Goal: Find specific page/section: Find specific page/section

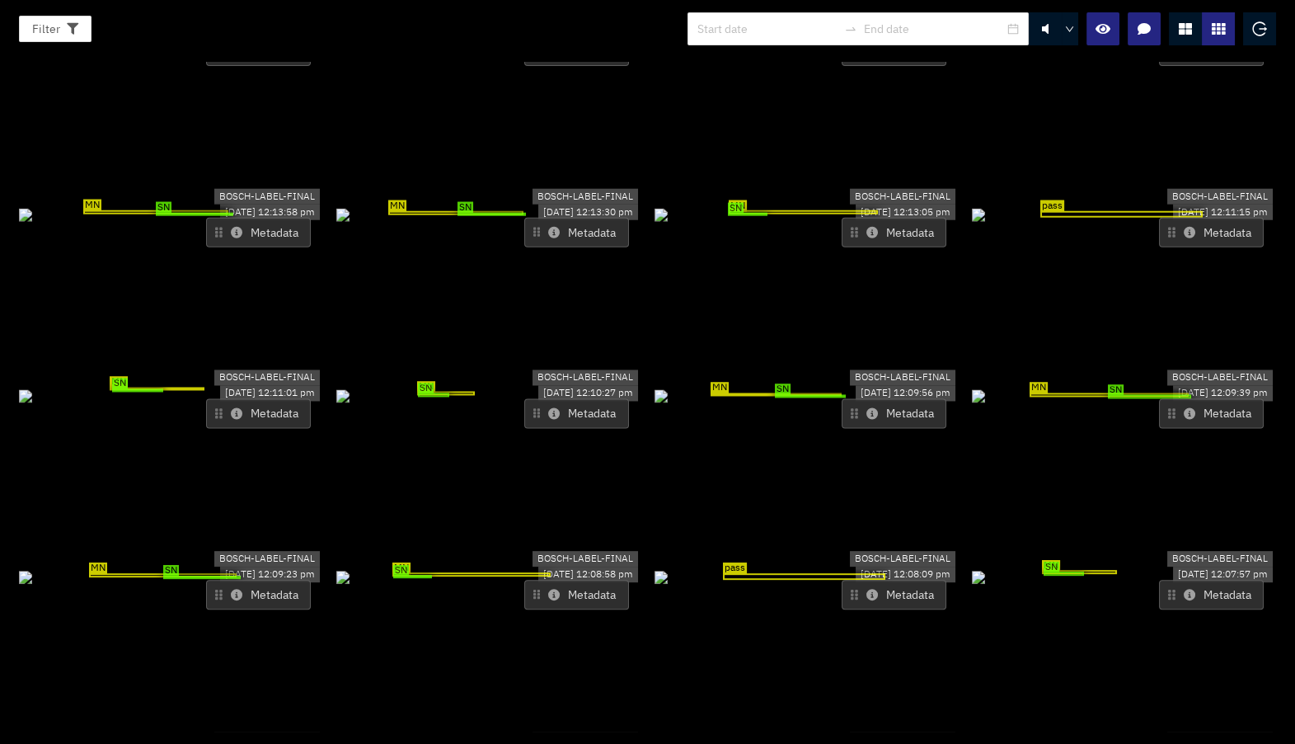
scroll to position [133, 0]
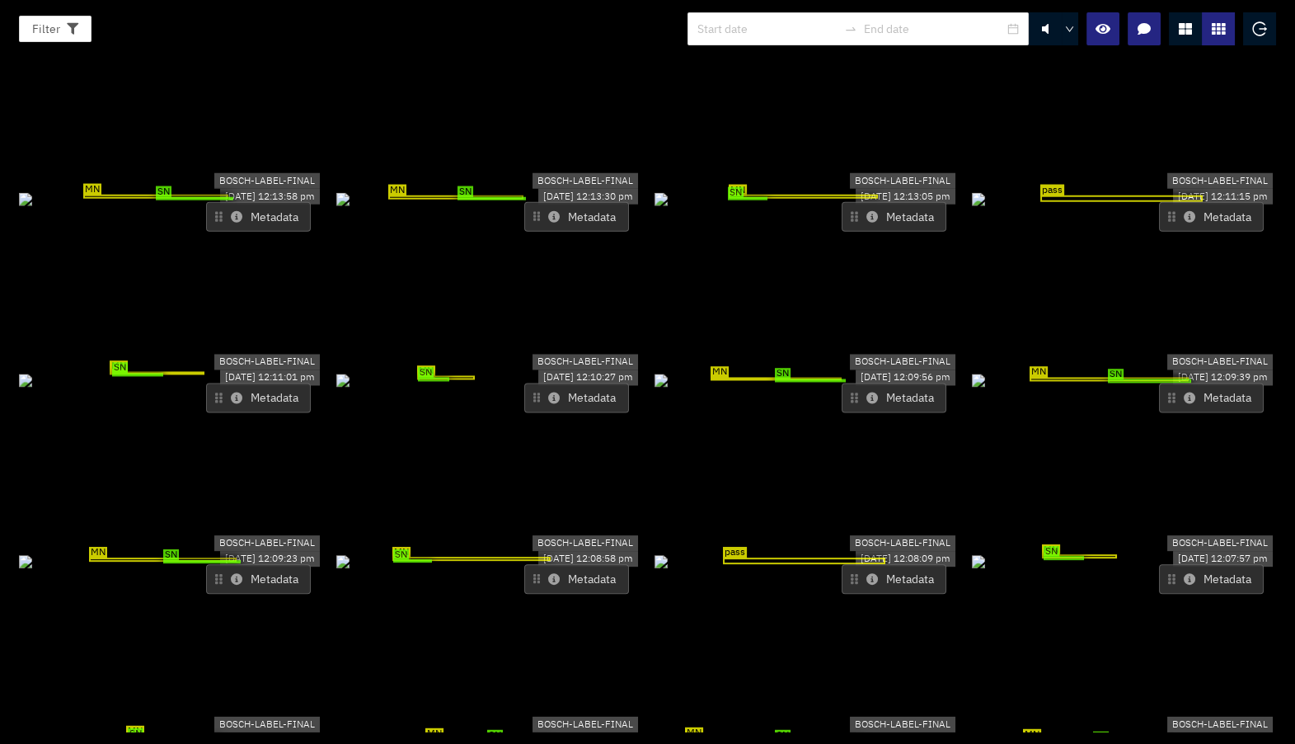
click at [558, 564] on button "Metadata" at bounding box center [576, 579] width 105 height 30
click at [551, 573] on icon at bounding box center [554, 579] width 12 height 12
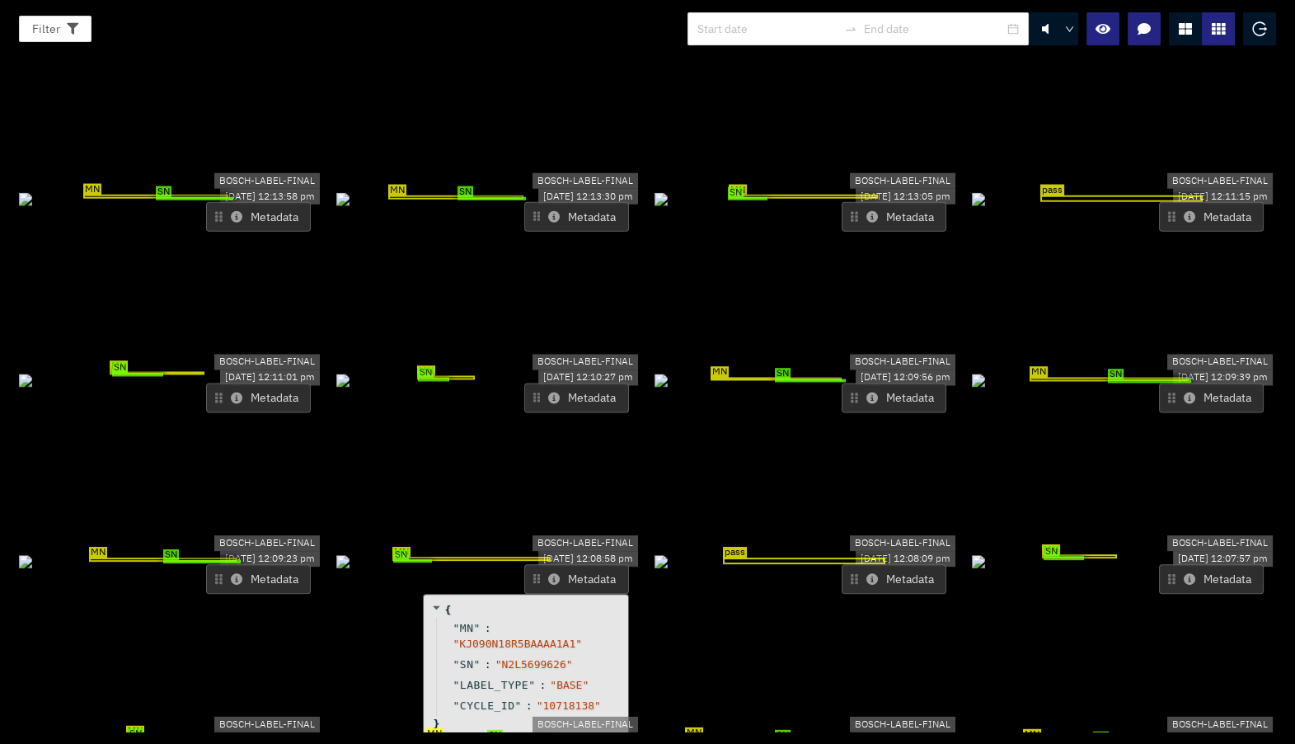
click at [551, 573] on icon at bounding box center [554, 579] width 12 height 12
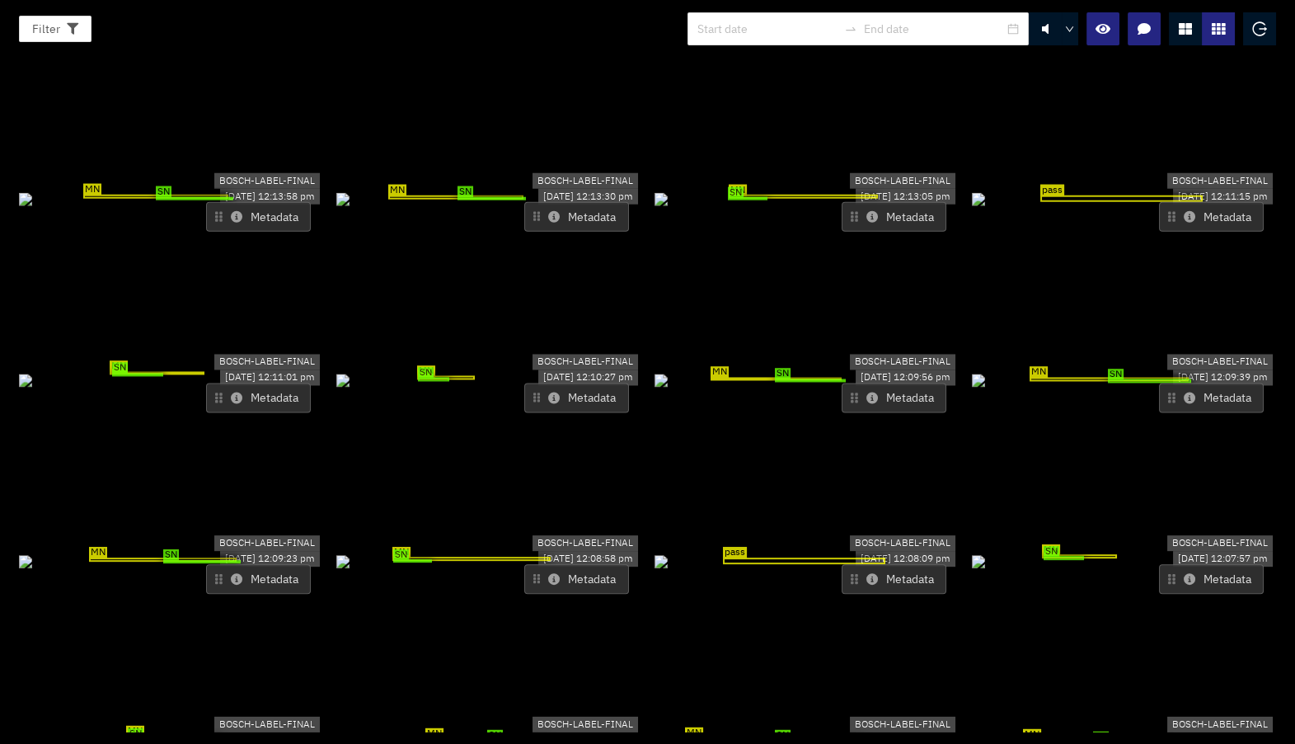
click at [242, 564] on button "Metadata" at bounding box center [258, 579] width 105 height 30
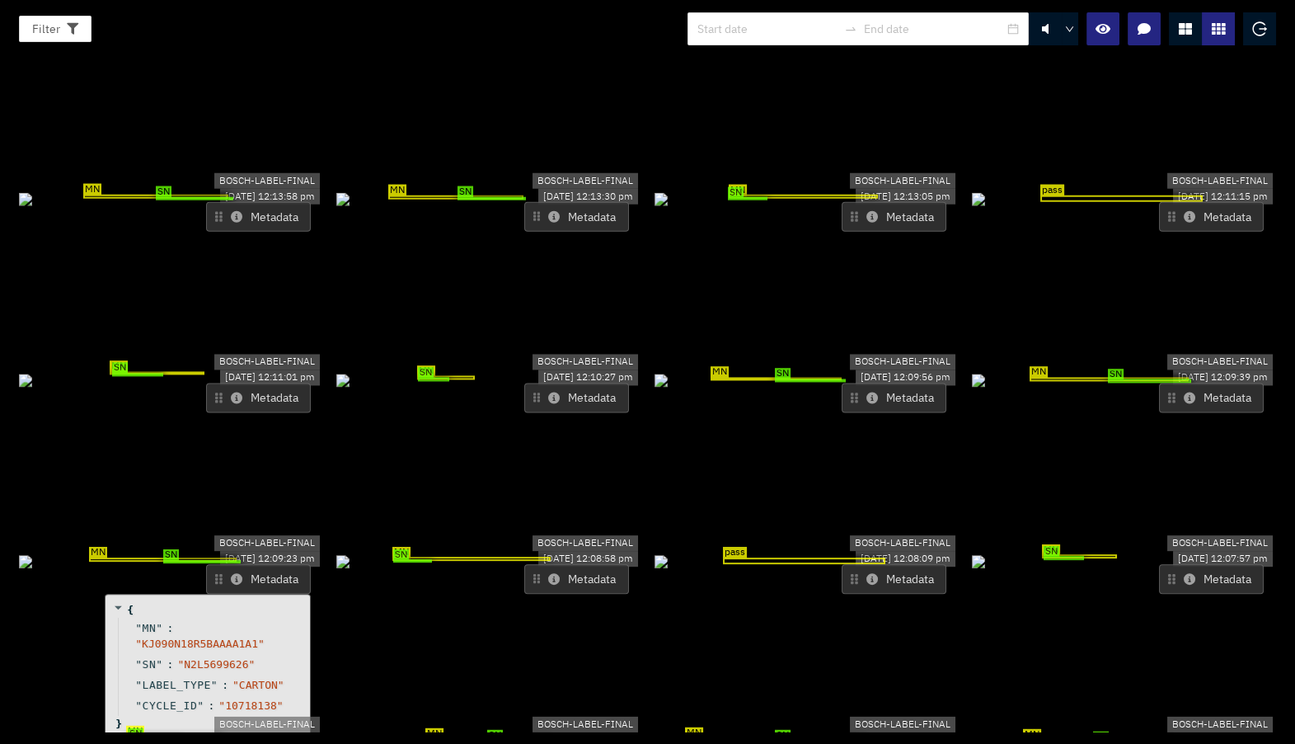
click at [616, 564] on button "Metadata" at bounding box center [576, 579] width 105 height 30
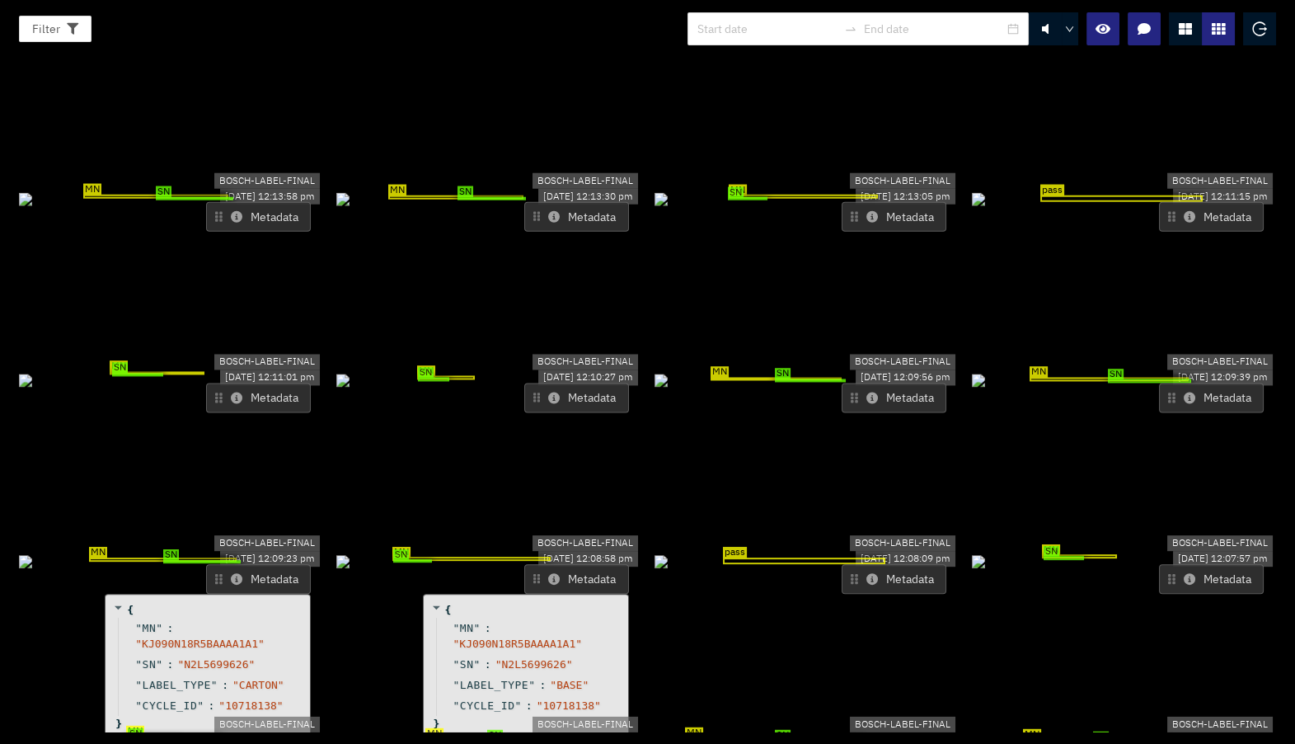
click at [557, 564] on button "Metadata" at bounding box center [576, 579] width 105 height 30
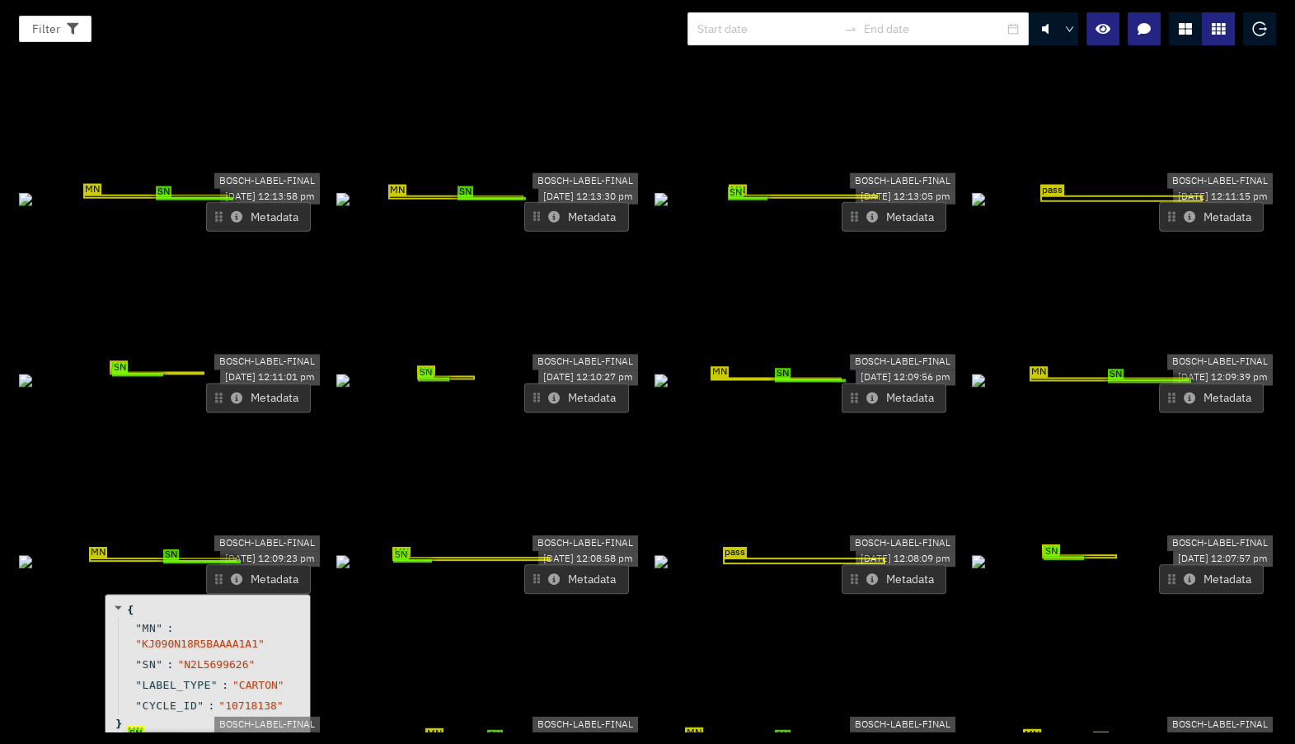
click at [557, 564] on button "Metadata" at bounding box center [576, 579] width 105 height 30
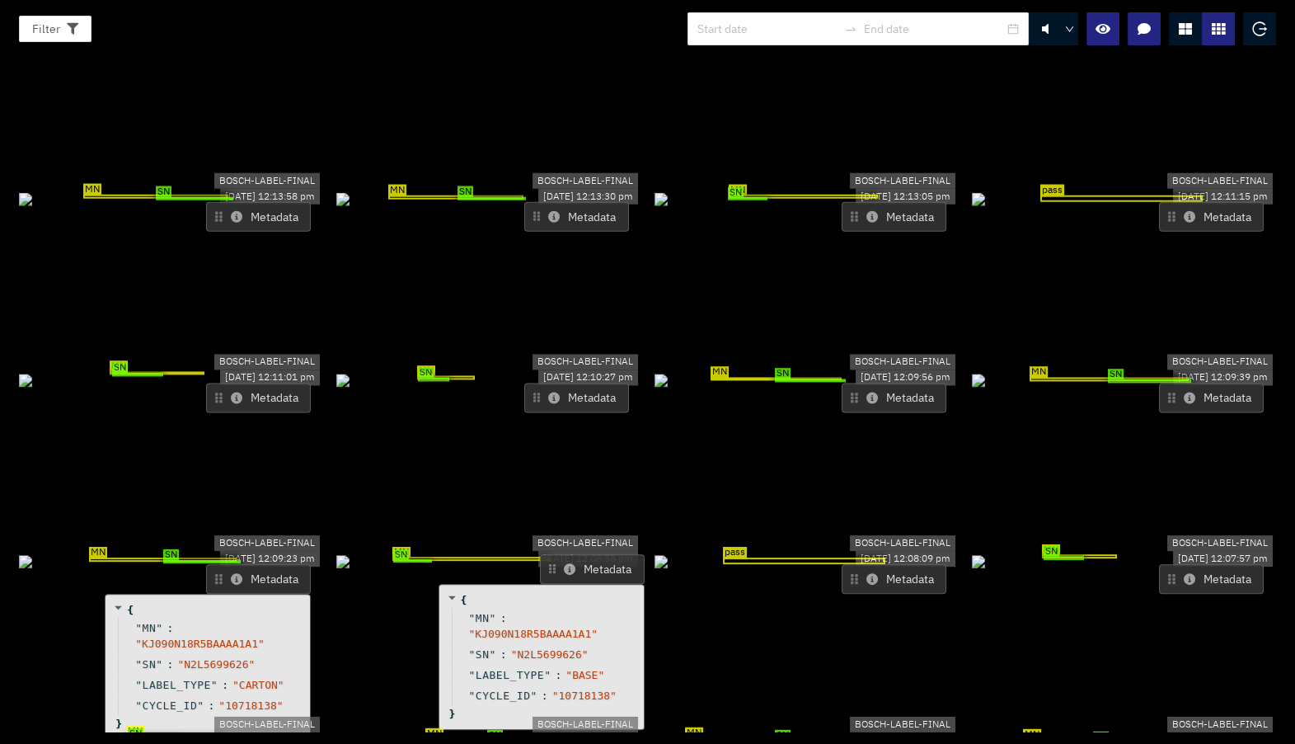
drag, startPoint x: 568, startPoint y: 504, endPoint x: 583, endPoint y: 494, distance: 17.8
click at [583, 554] on button "Metadata" at bounding box center [592, 569] width 105 height 30
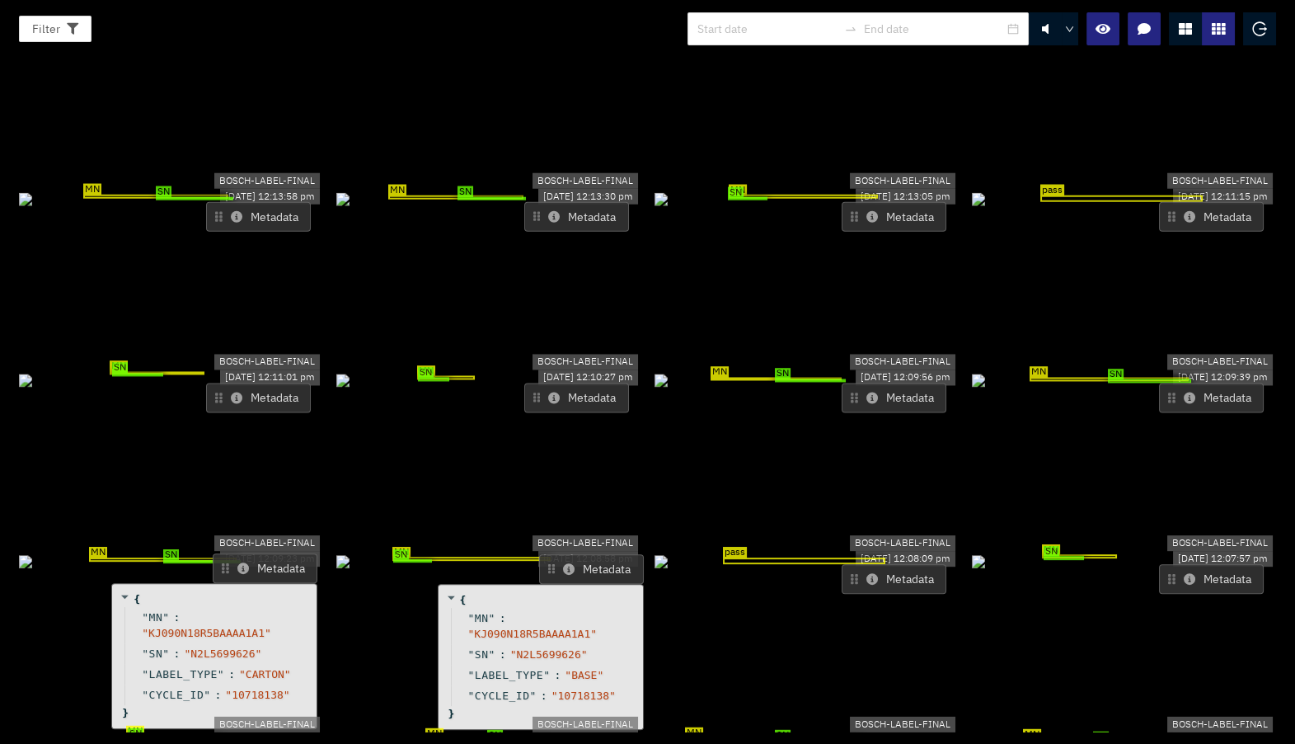
drag, startPoint x: 232, startPoint y: 503, endPoint x: 237, endPoint y: 493, distance: 11.5
click at [237, 562] on icon at bounding box center [243, 568] width 12 height 12
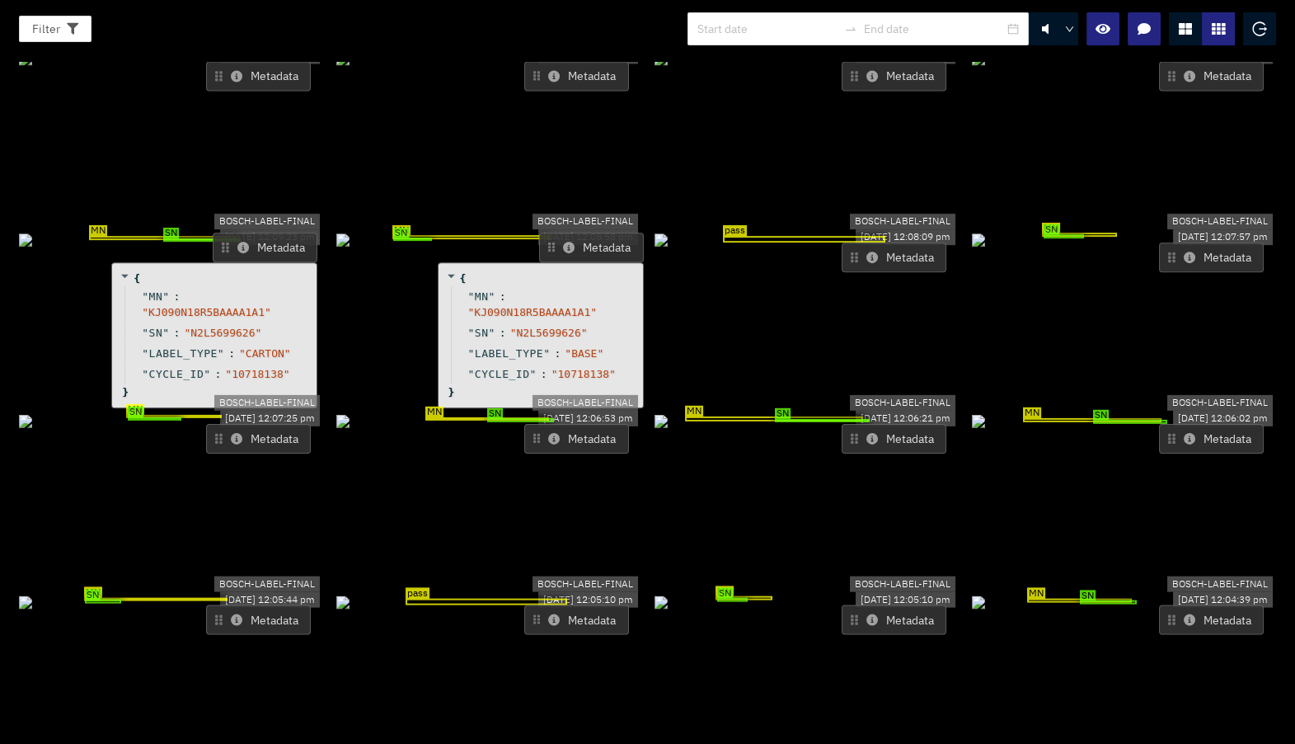
scroll to position [460, 0]
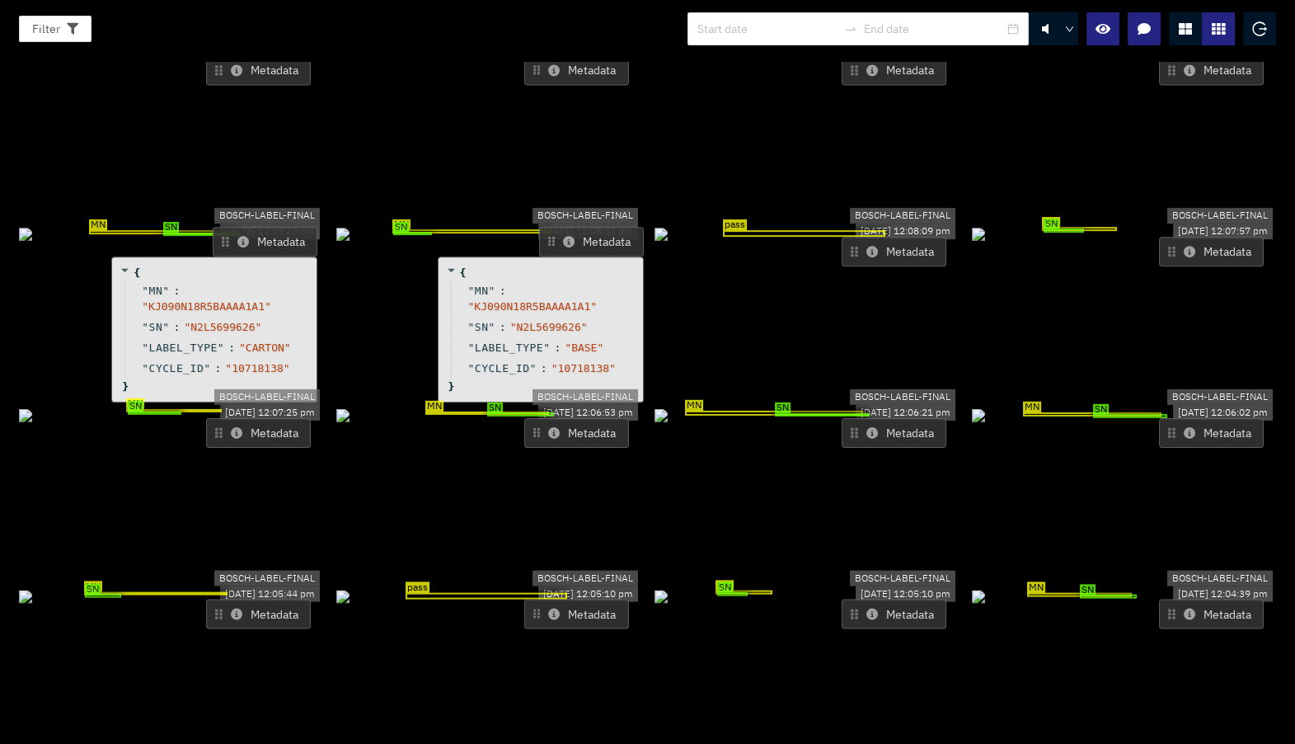
click at [563, 236] on icon at bounding box center [569, 242] width 12 height 12
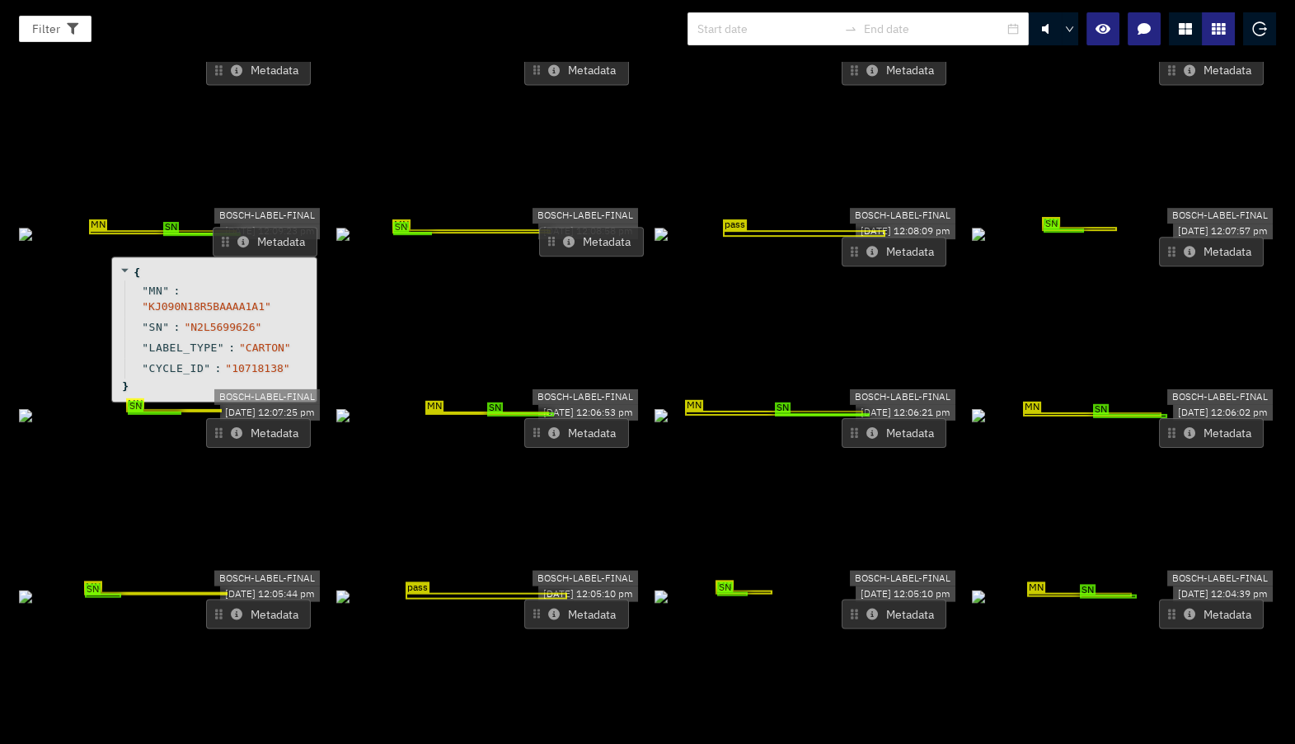
click at [251, 227] on button "Metadata" at bounding box center [265, 242] width 105 height 30
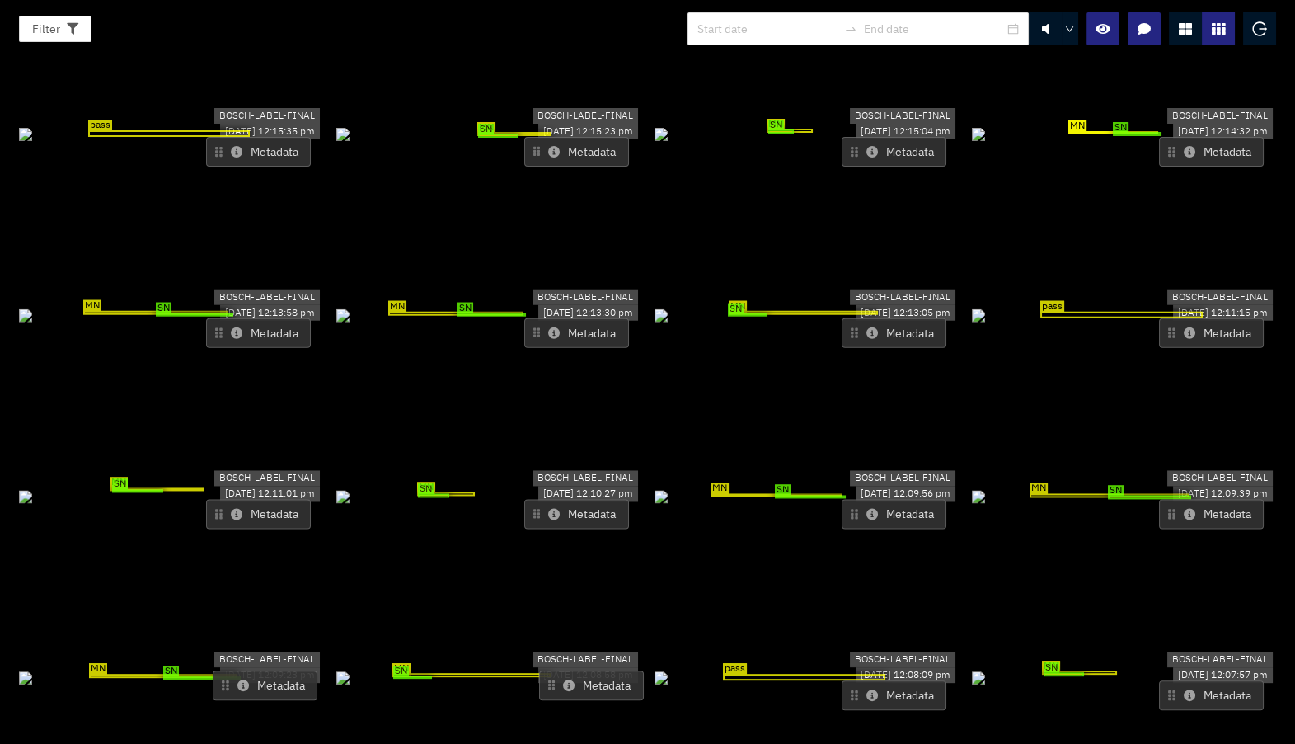
scroll to position [0, 0]
